Goal: Browse casually

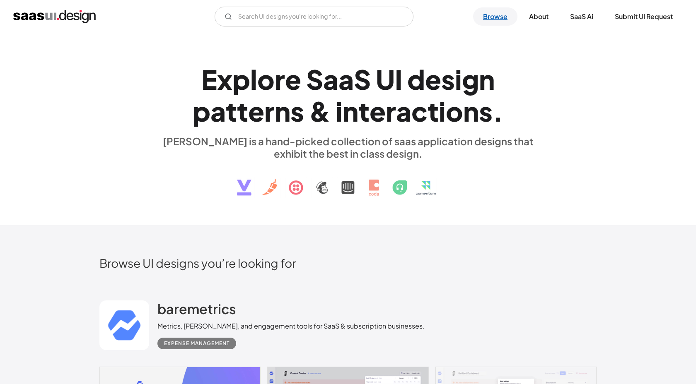
click at [485, 16] on link "Browse" at bounding box center [495, 16] width 44 height 18
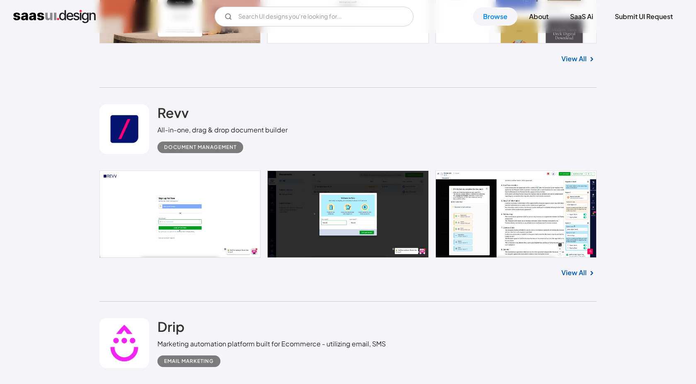
scroll to position [640, 0]
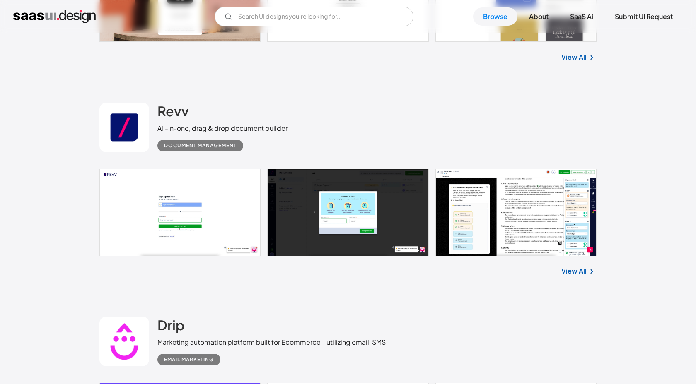
click at [578, 264] on div "View All" at bounding box center [347, 269] width 497 height 27
click at [567, 272] on link "View All" at bounding box center [573, 271] width 25 height 10
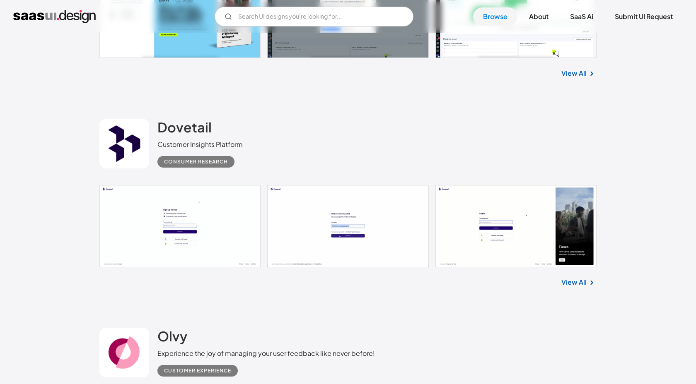
scroll to position [1514, 0]
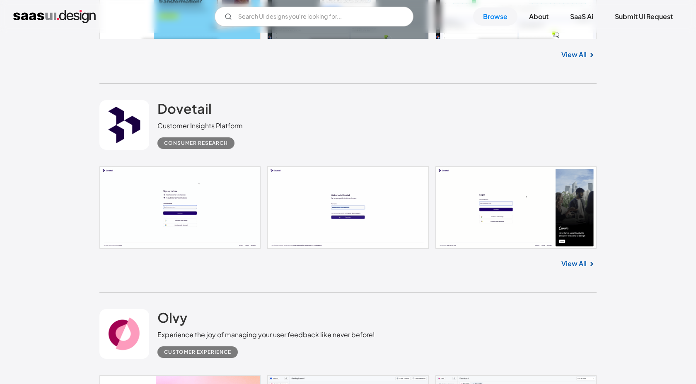
click at [581, 263] on link "View All" at bounding box center [573, 264] width 25 height 10
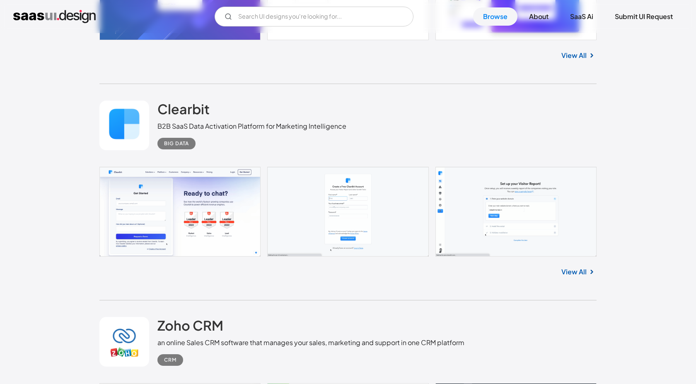
scroll to position [2610, 0]
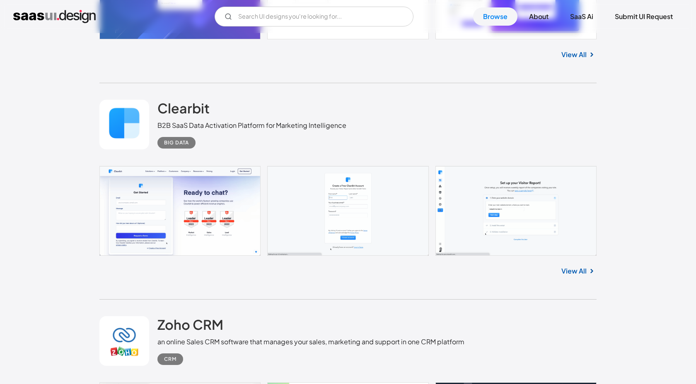
click at [575, 280] on div "View All" at bounding box center [347, 269] width 497 height 27
click at [576, 275] on link "View All" at bounding box center [573, 271] width 25 height 10
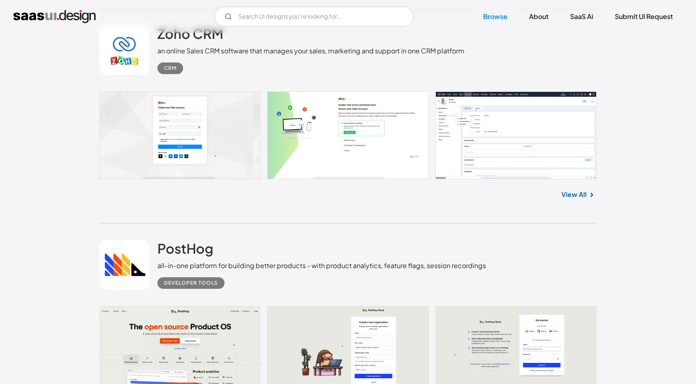
scroll to position [2899, 0]
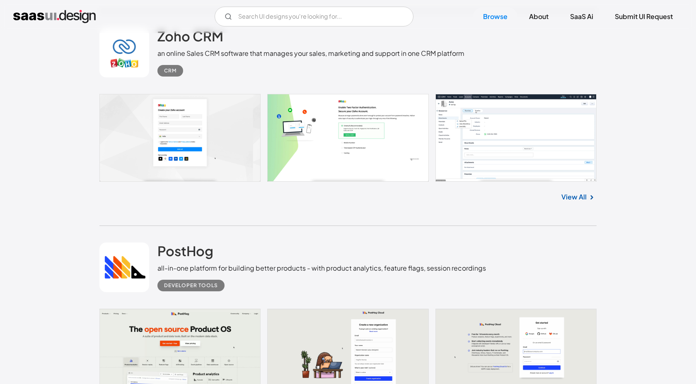
click at [582, 202] on link "View All" at bounding box center [573, 197] width 25 height 10
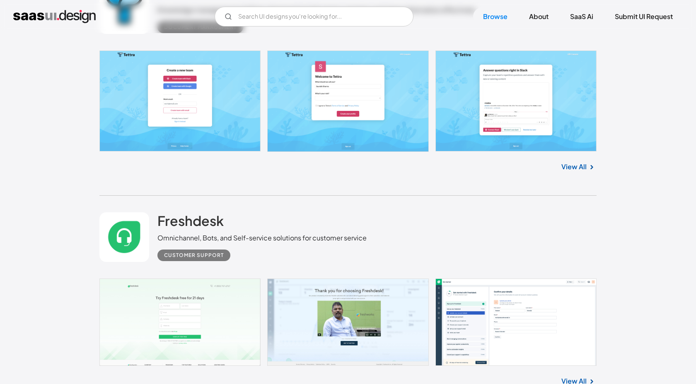
scroll to position [5401, 0]
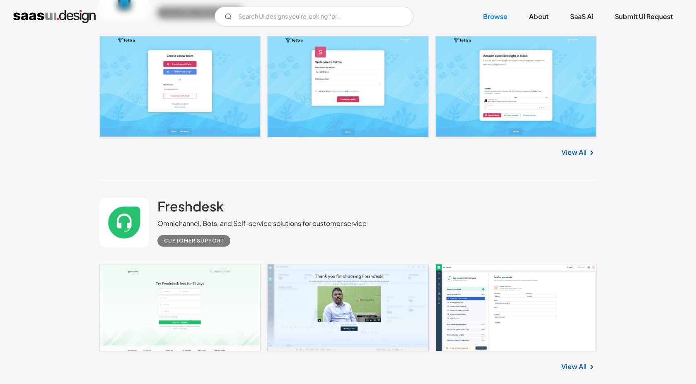
click at [571, 369] on link "View All" at bounding box center [573, 367] width 25 height 10
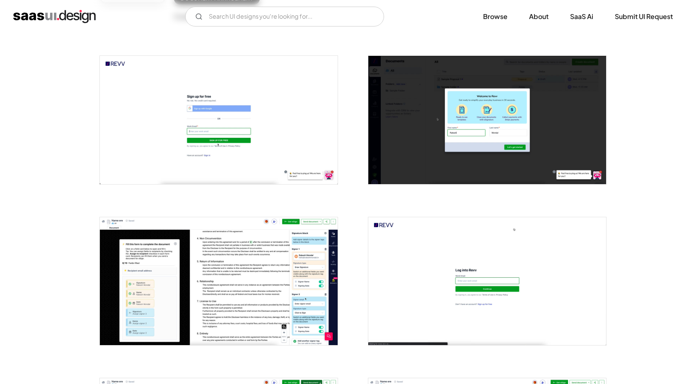
scroll to position [145, 0]
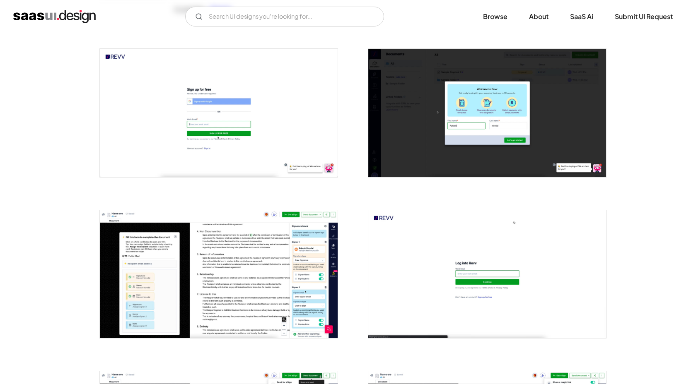
click at [143, 266] on img "open lightbox" at bounding box center [219, 274] width 238 height 128
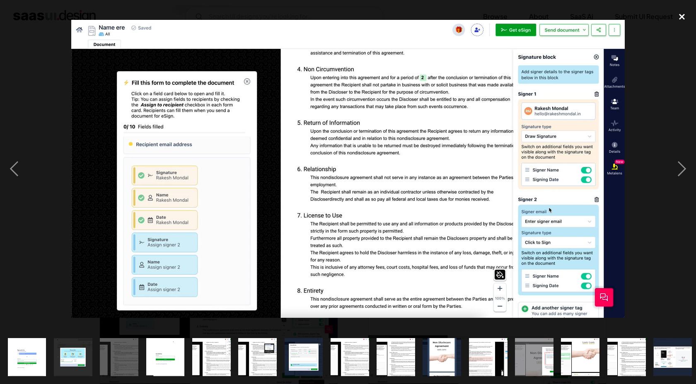
click at [683, 19] on div "close lightbox" at bounding box center [682, 17] width 28 height 18
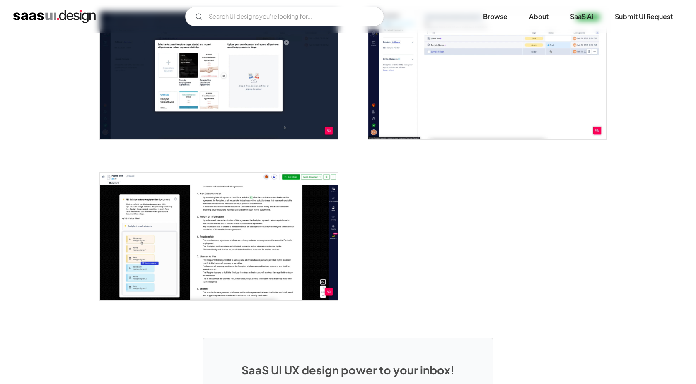
scroll to position [1526, 0]
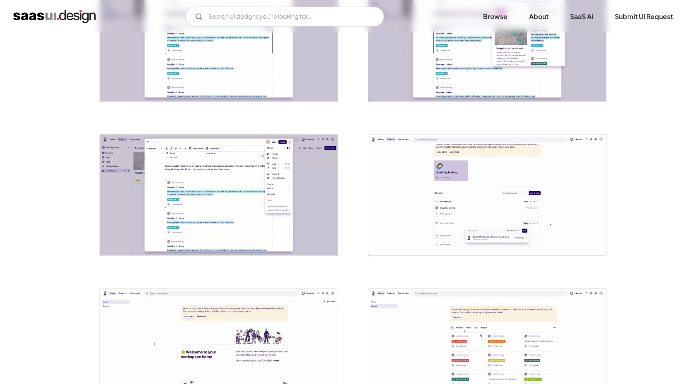
scroll to position [1603, 0]
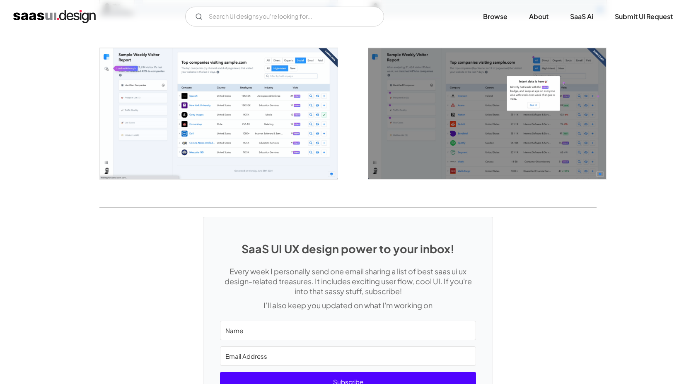
scroll to position [1556, 0]
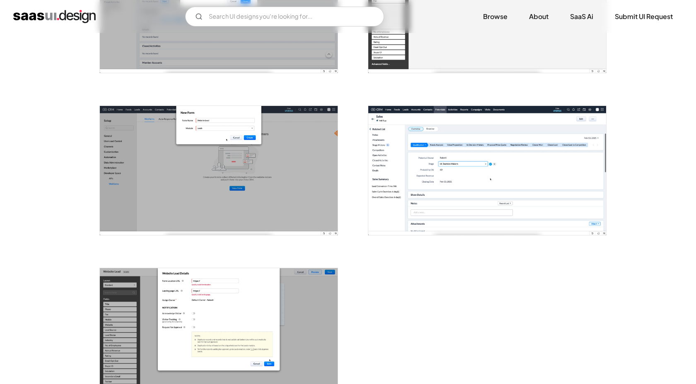
scroll to position [1210, 0]
